Goal: Task Accomplishment & Management: Manage account settings

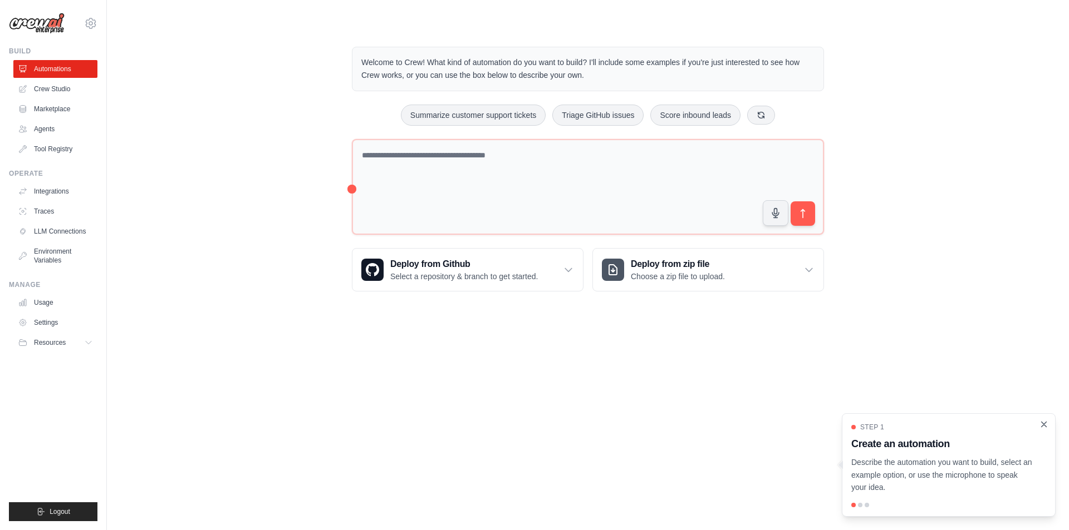
click at [1045, 423] on icon "Close walkthrough" at bounding box center [1043, 424] width 5 height 5
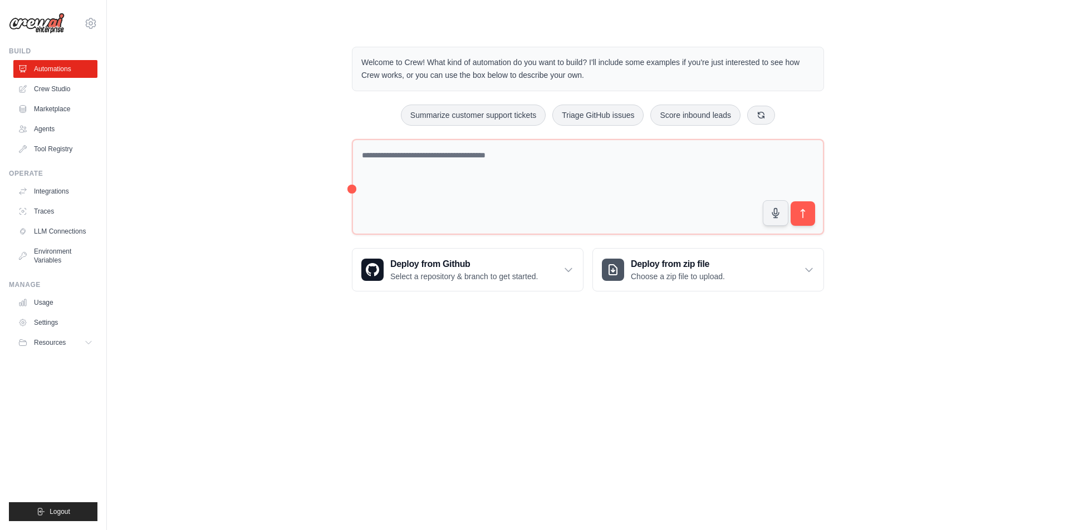
click at [44, 22] on img at bounding box center [37, 23] width 56 height 21
click at [61, 90] on link "Crew Studio" at bounding box center [56, 89] width 84 height 18
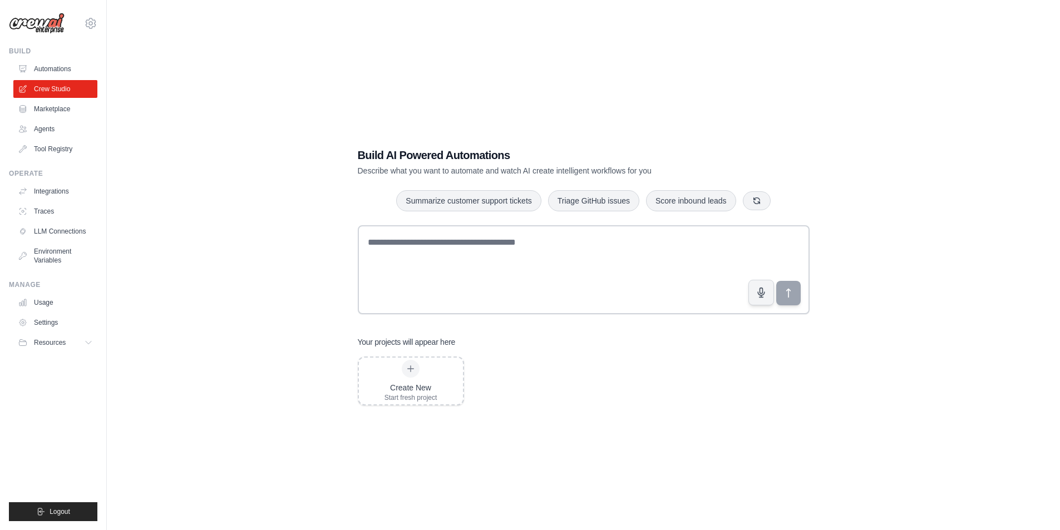
click at [33, 28] on img at bounding box center [37, 23] width 56 height 21
click at [42, 25] on img at bounding box center [37, 23] width 56 height 21
click at [92, 21] on icon at bounding box center [90, 23] width 13 height 13
click at [64, 75] on link "Settings" at bounding box center [91, 75] width 98 height 20
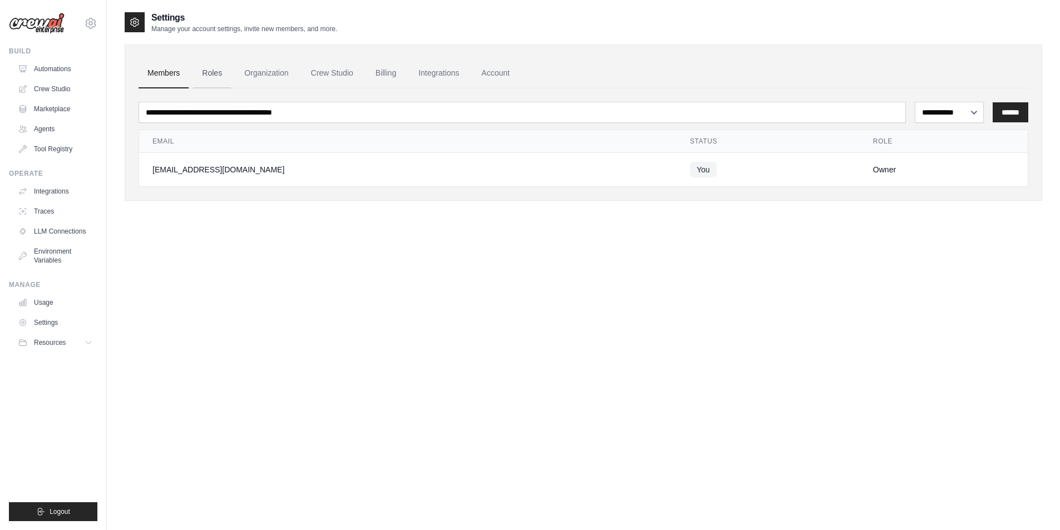
click at [222, 82] on link "Roles" at bounding box center [212, 73] width 38 height 30
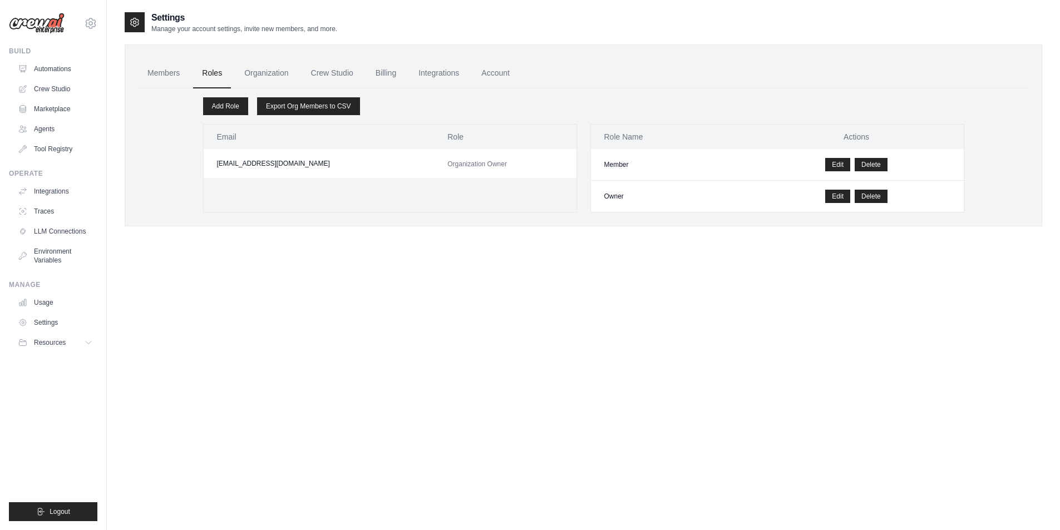
click at [263, 78] on link "Organization" at bounding box center [266, 73] width 62 height 30
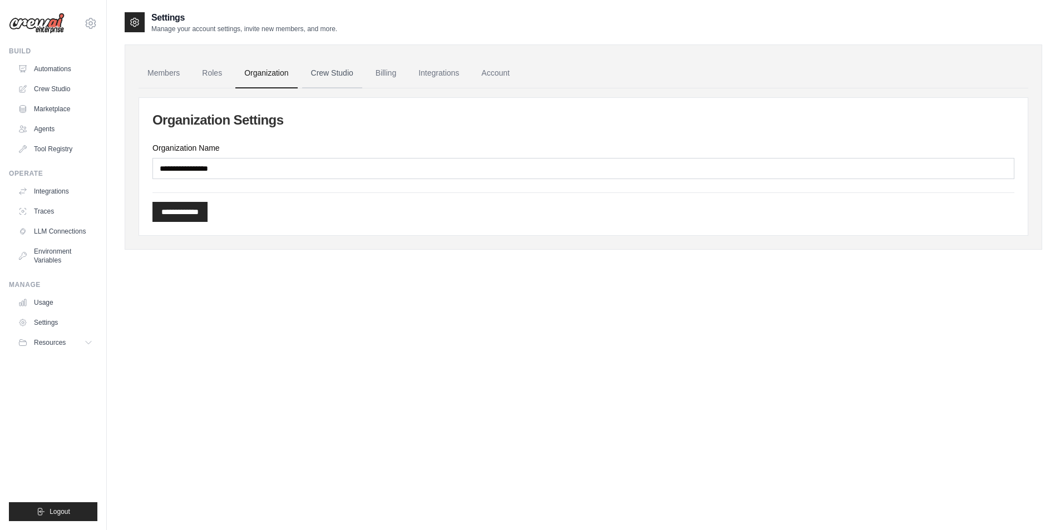
click at [346, 87] on link "Crew Studio" at bounding box center [332, 73] width 60 height 30
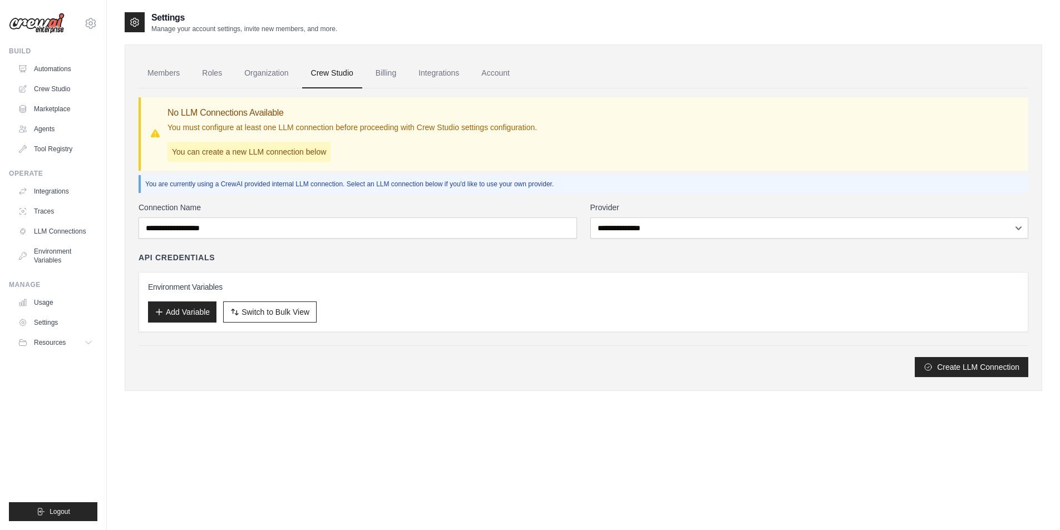
click at [396, 82] on link "Billing" at bounding box center [386, 73] width 38 height 30
click at [456, 77] on link "Integrations" at bounding box center [439, 73] width 58 height 30
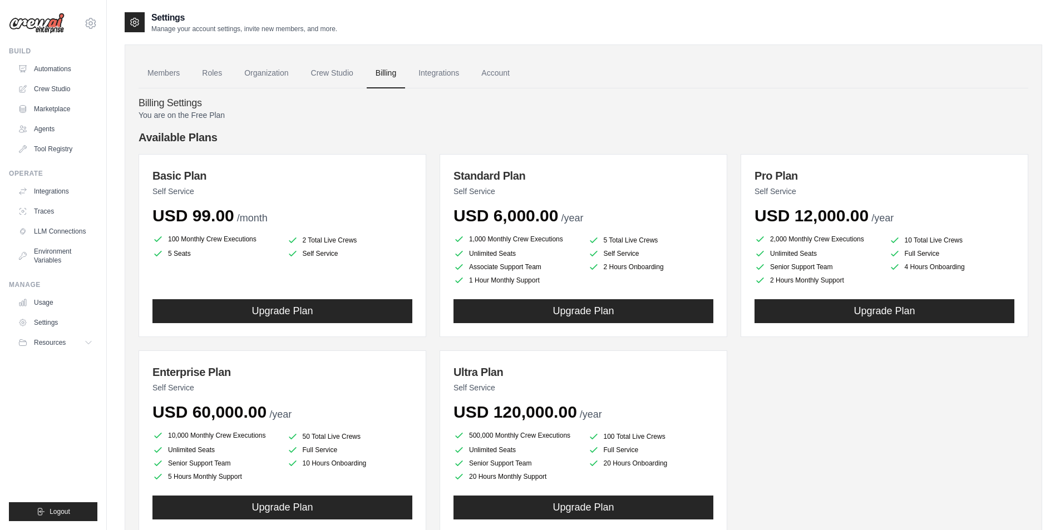
click at [139, 23] on icon at bounding box center [135, 22] width 8 height 8
